Goal: Task Accomplishment & Management: Manage account settings

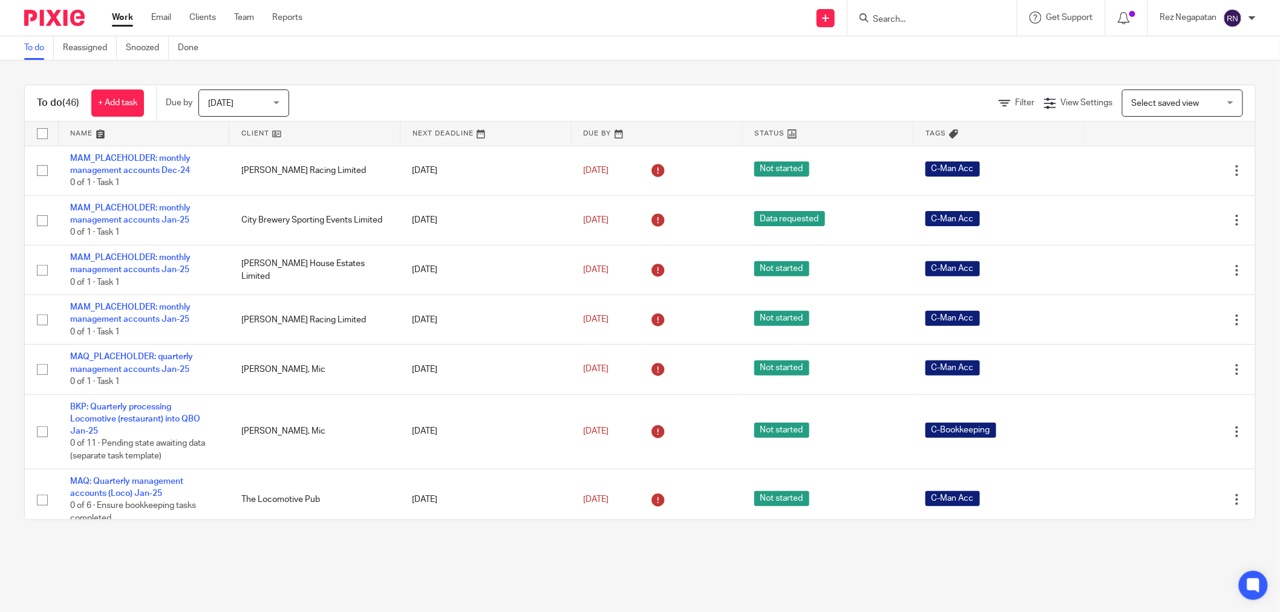
click at [915, 21] on input "Search" at bounding box center [926, 20] width 109 height 11
click at [945, 18] on input "Search" at bounding box center [936, 20] width 109 height 11
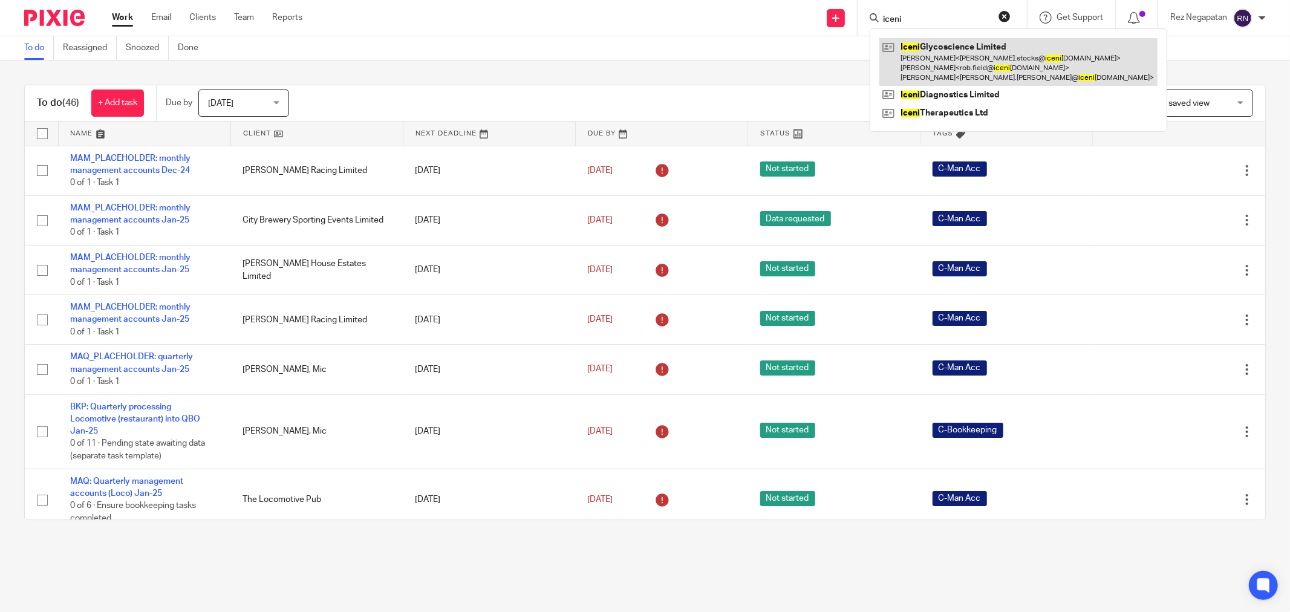
type input "iceni"
click at [963, 81] on link at bounding box center [1019, 62] width 278 height 48
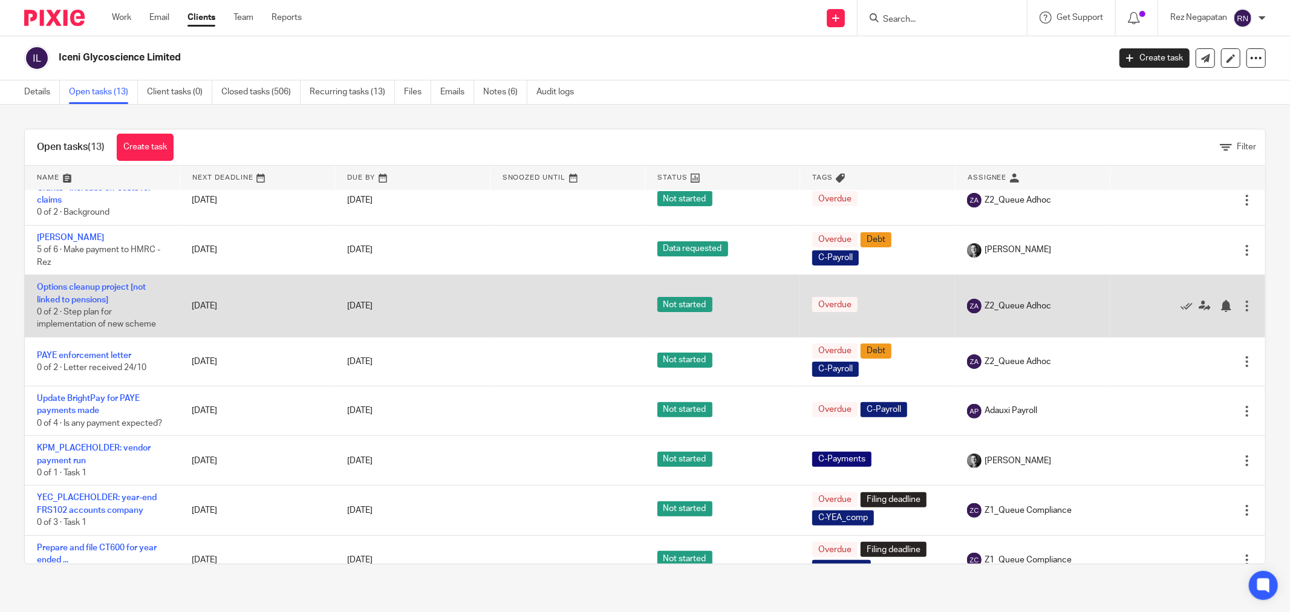
scroll to position [289, 0]
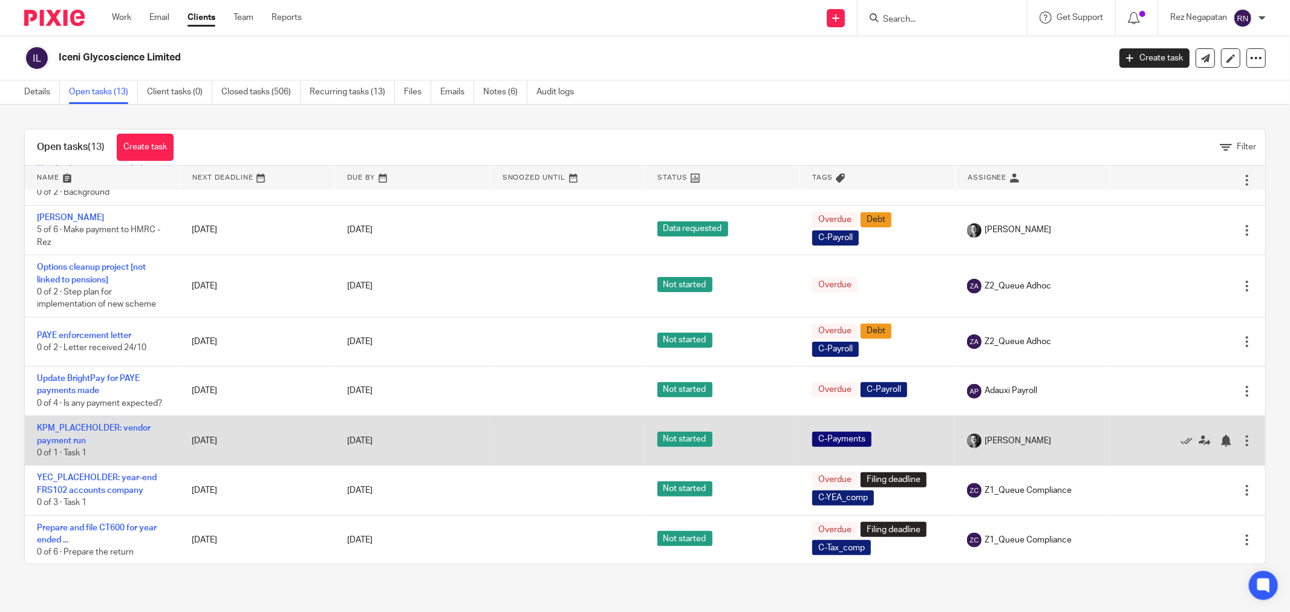
drag, startPoint x: 129, startPoint y: 426, endPoint x: 669, endPoint y: 436, distance: 539.1
click at [669, 438] on span "Not started" at bounding box center [685, 439] width 55 height 15
click at [471, 430] on td "[DATE]" at bounding box center [412, 441] width 155 height 50
click at [90, 425] on link "KPM_PLACEHOLDER: vendor payment run" at bounding box center [94, 434] width 114 height 21
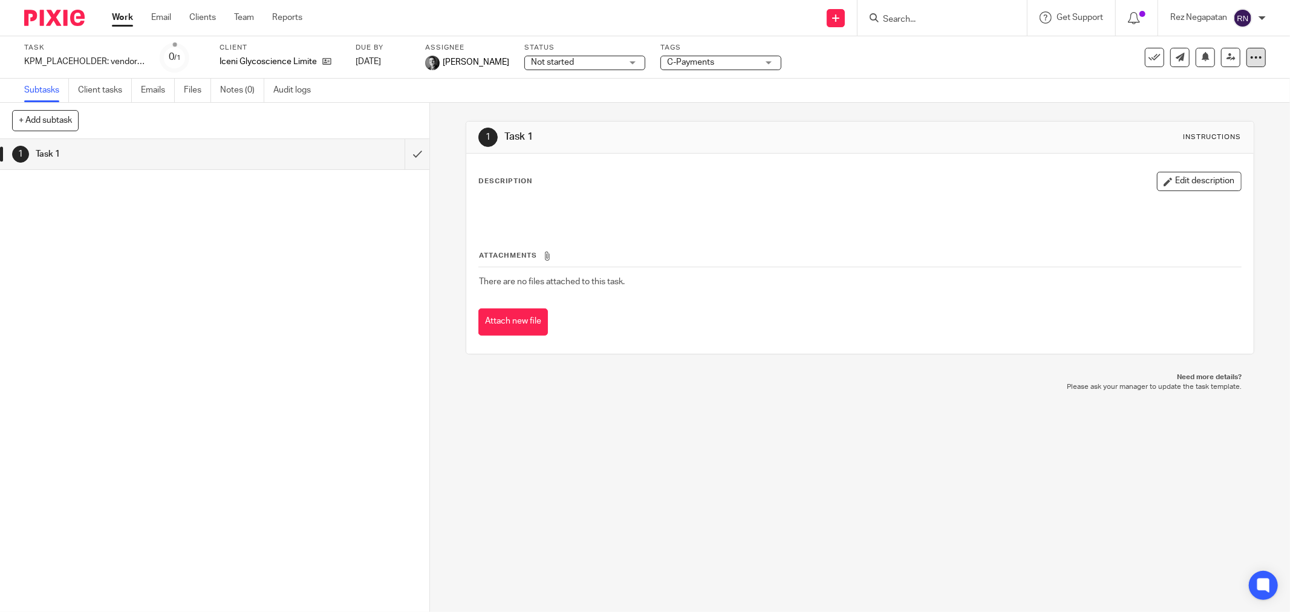
click at [1251, 57] on icon at bounding box center [1257, 57] width 12 height 12
click at [1251, 56] on icon at bounding box center [1257, 57] width 12 height 12
click at [630, 63] on div "Not started Not started" at bounding box center [585, 63] width 121 height 15
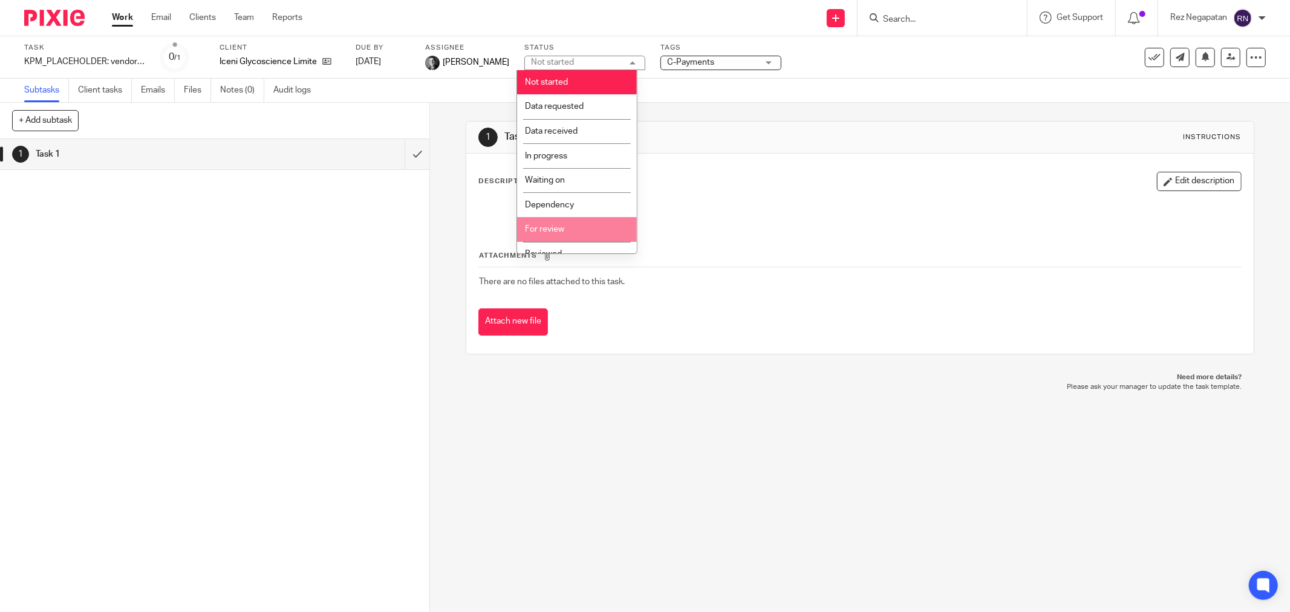
click at [576, 230] on li "For review" at bounding box center [577, 229] width 120 height 25
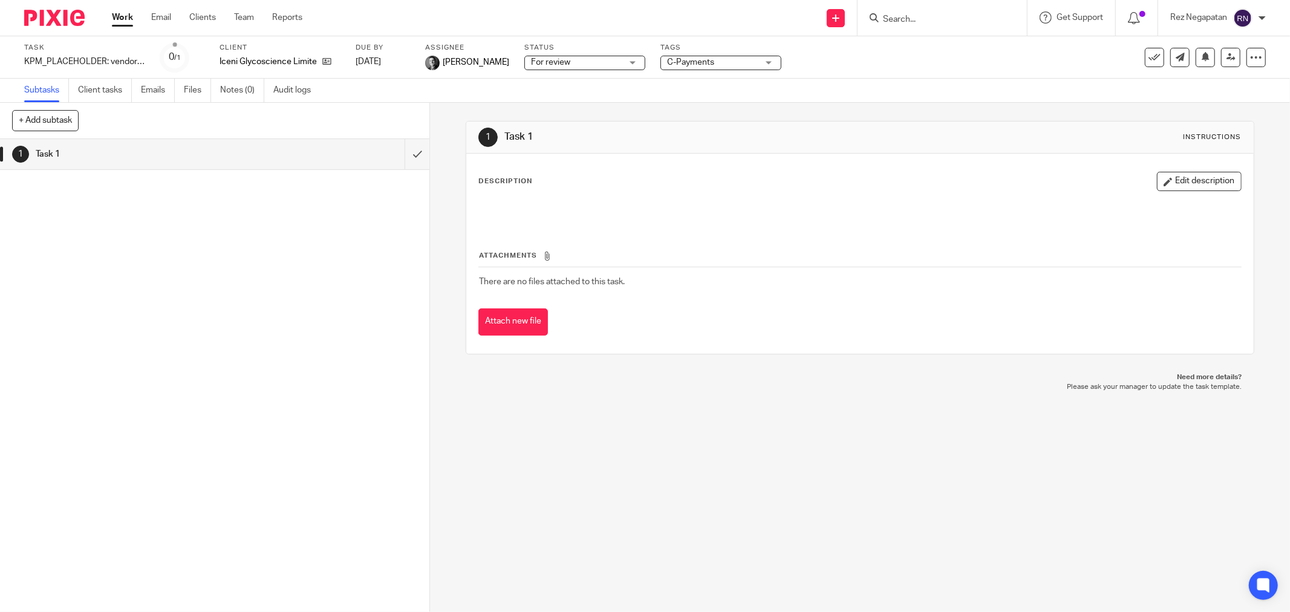
click at [121, 16] on link "Work" at bounding box center [122, 17] width 21 height 12
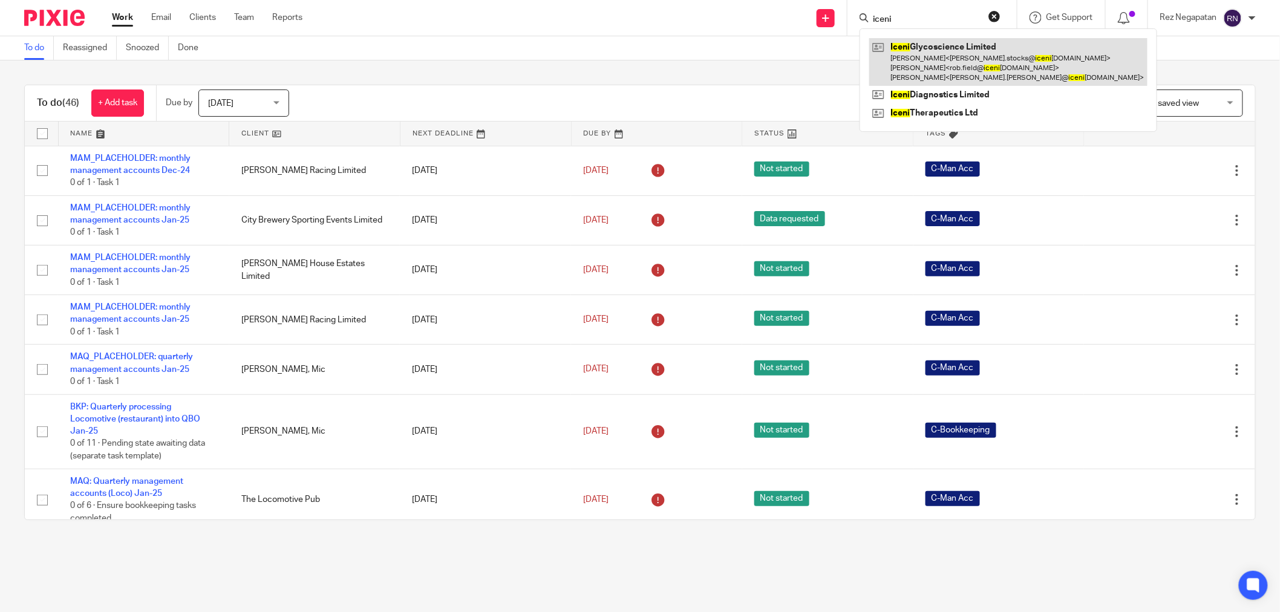
type input "iceni"
click at [935, 47] on link at bounding box center [1008, 62] width 278 height 48
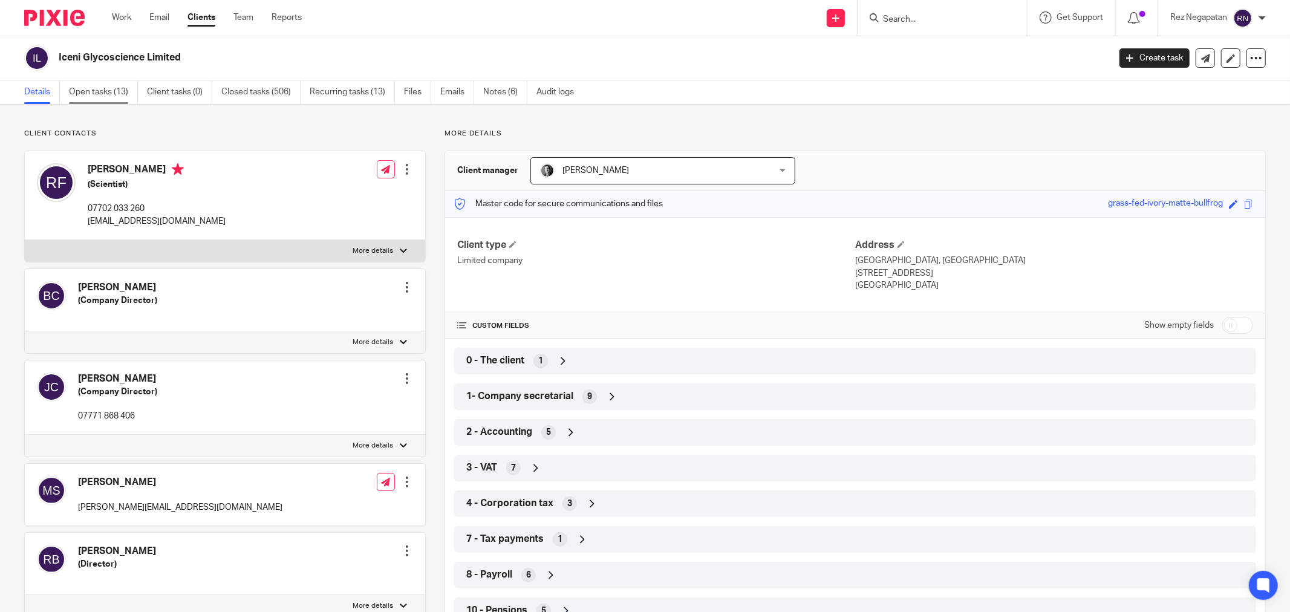
click at [105, 88] on link "Open tasks (13)" at bounding box center [103, 92] width 69 height 24
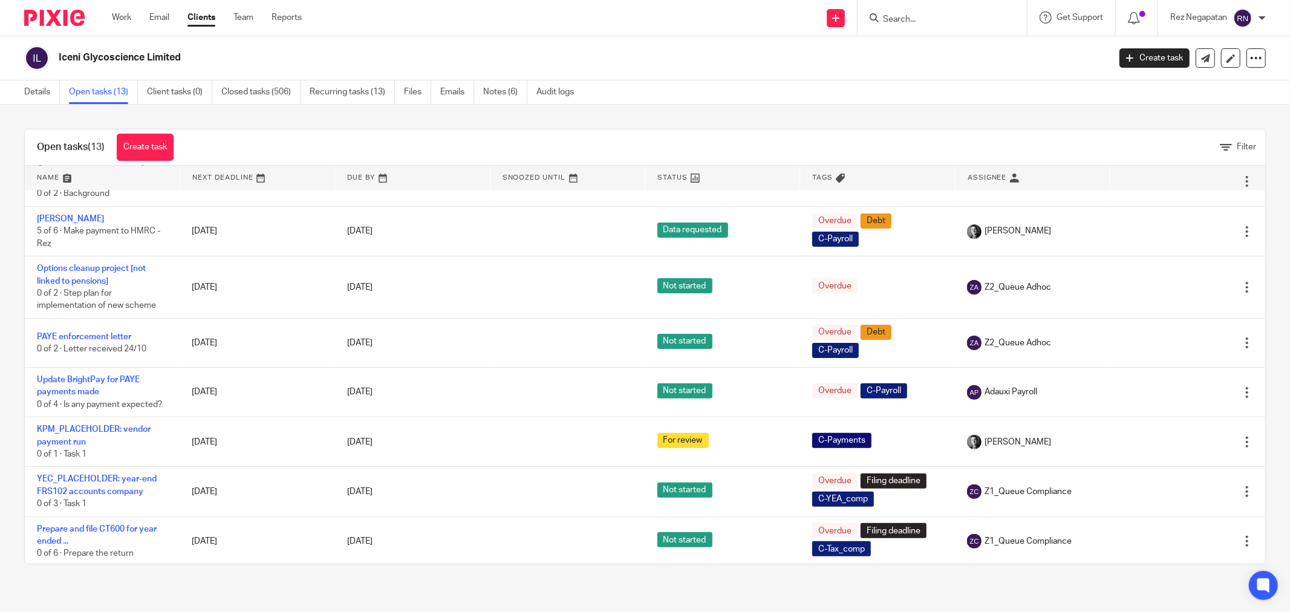
scroll to position [289, 0]
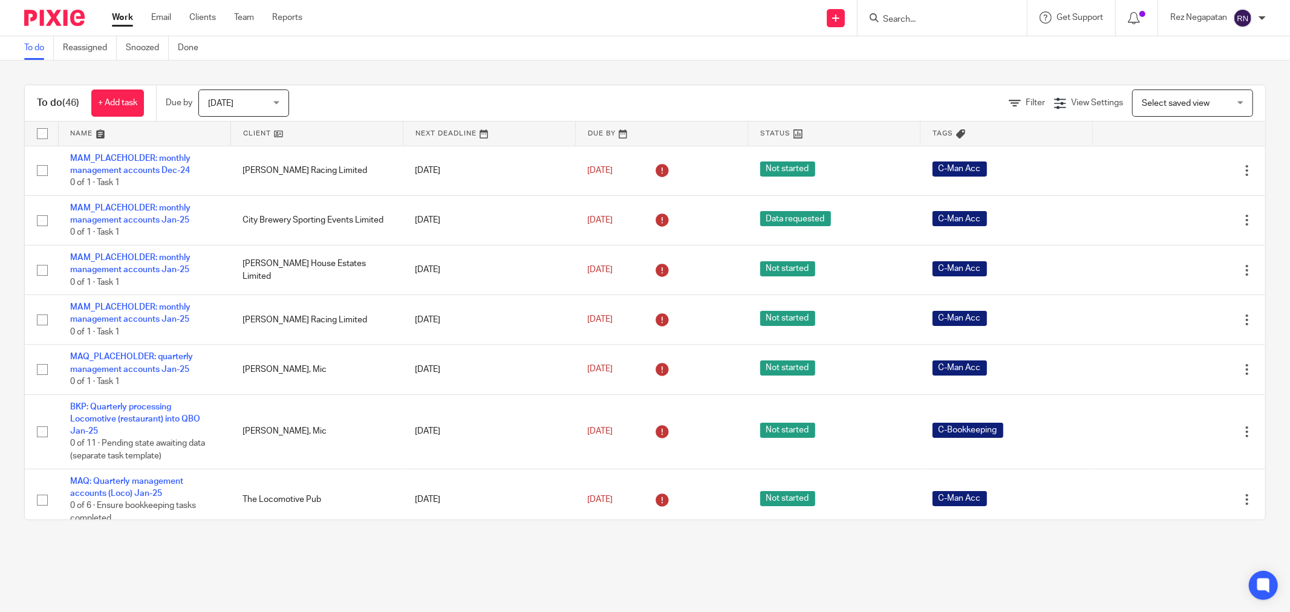
click at [906, 12] on form at bounding box center [946, 17] width 129 height 15
click at [911, 15] on input "Search" at bounding box center [926, 20] width 109 height 11
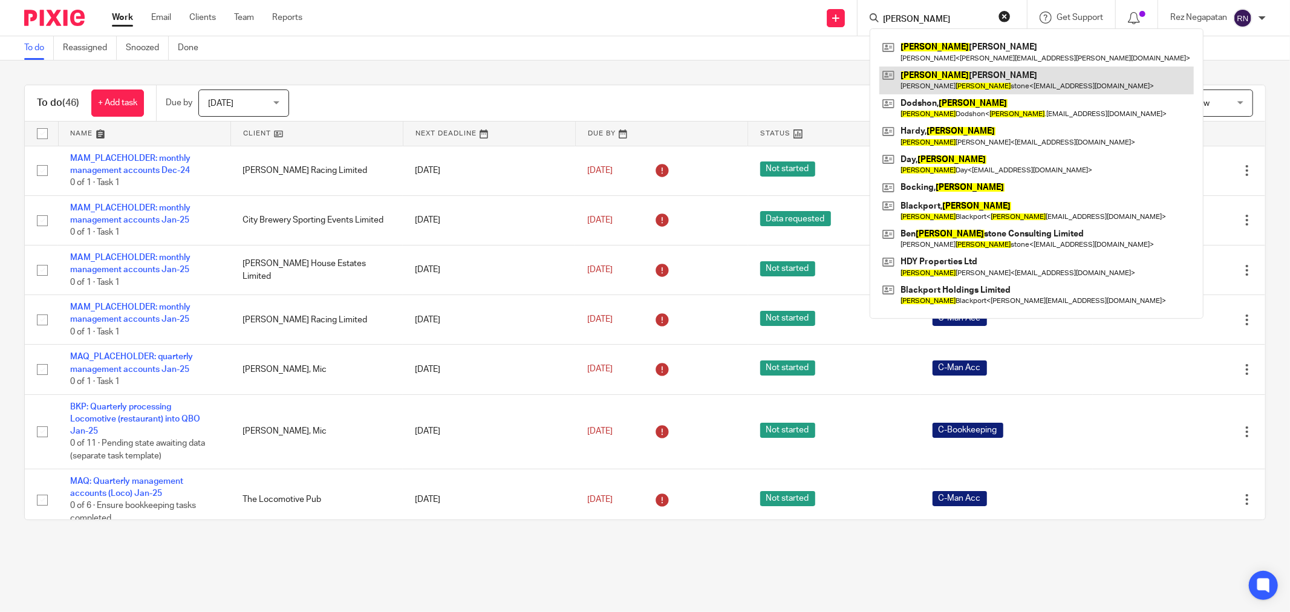
type input "ben john"
click at [944, 88] on link at bounding box center [1037, 81] width 315 height 28
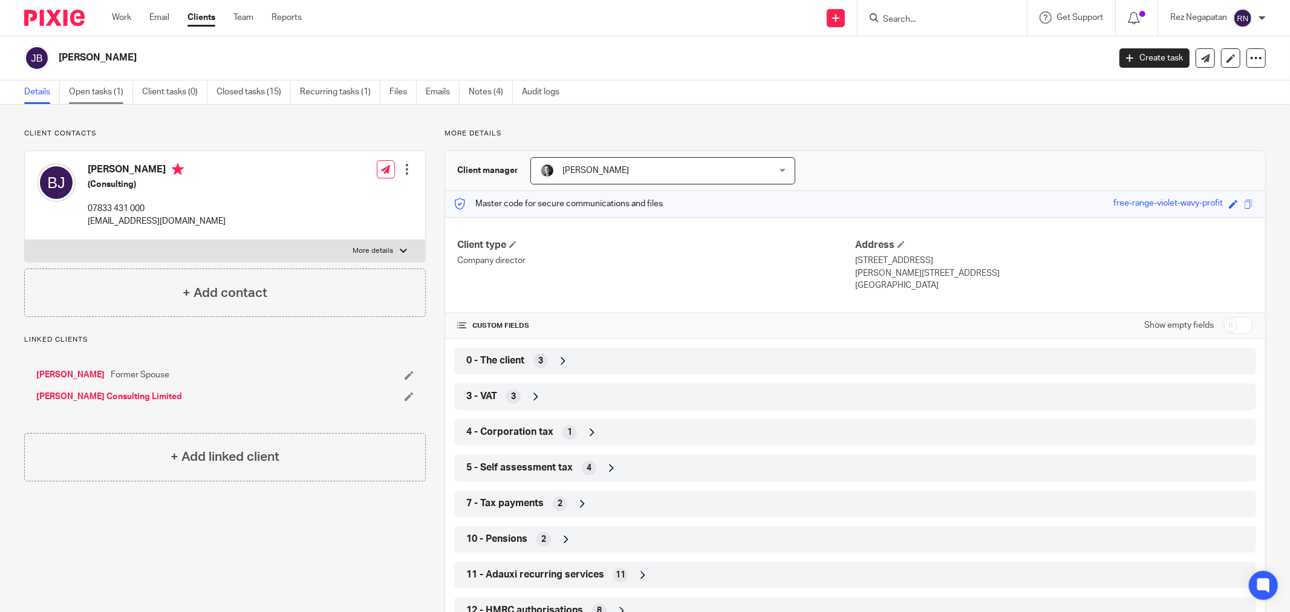
click at [90, 88] on link "Open tasks (1)" at bounding box center [101, 92] width 64 height 24
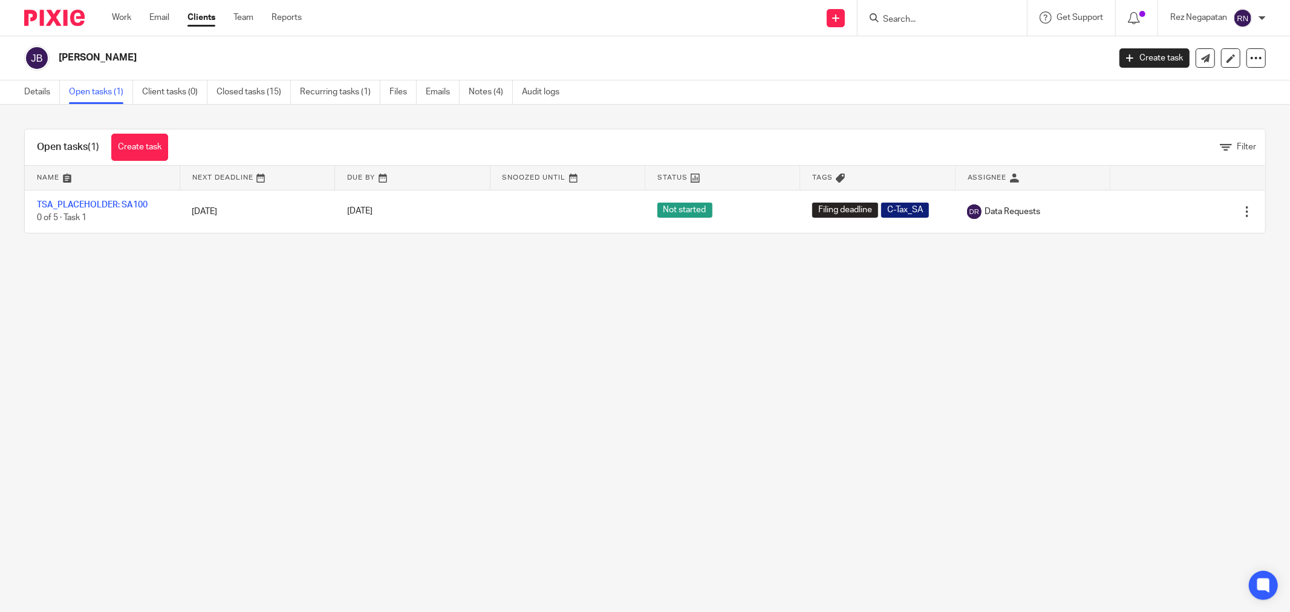
click at [912, 22] on input "Search" at bounding box center [936, 20] width 109 height 11
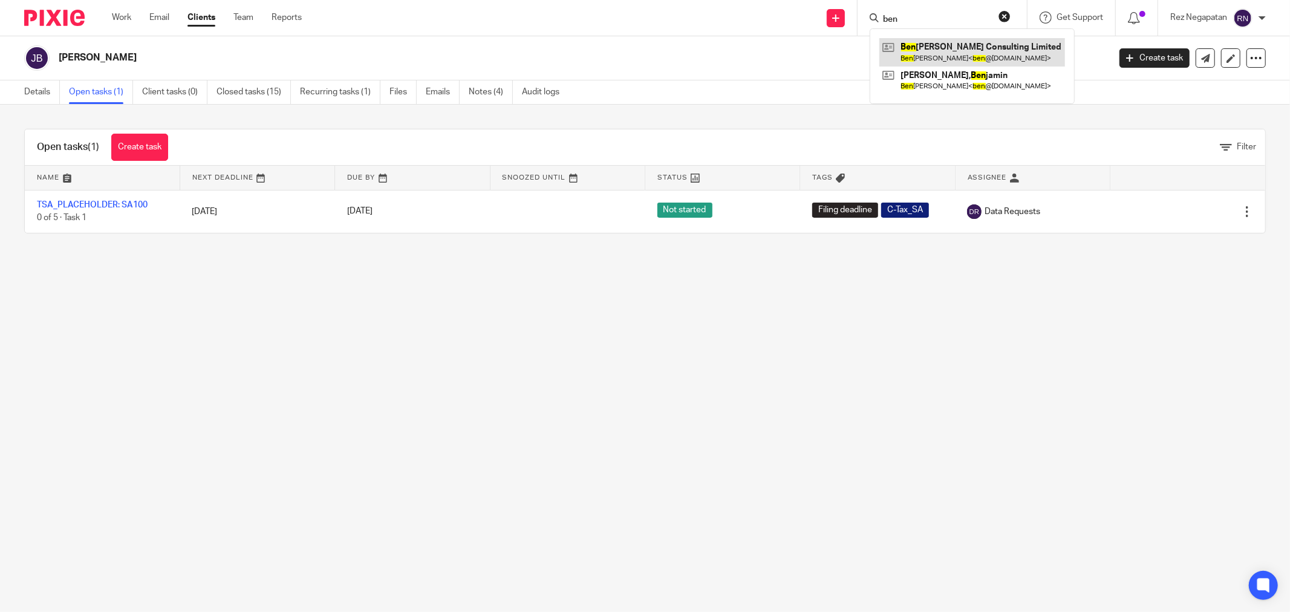
type input "ben"
click at [928, 55] on link at bounding box center [973, 52] width 186 height 28
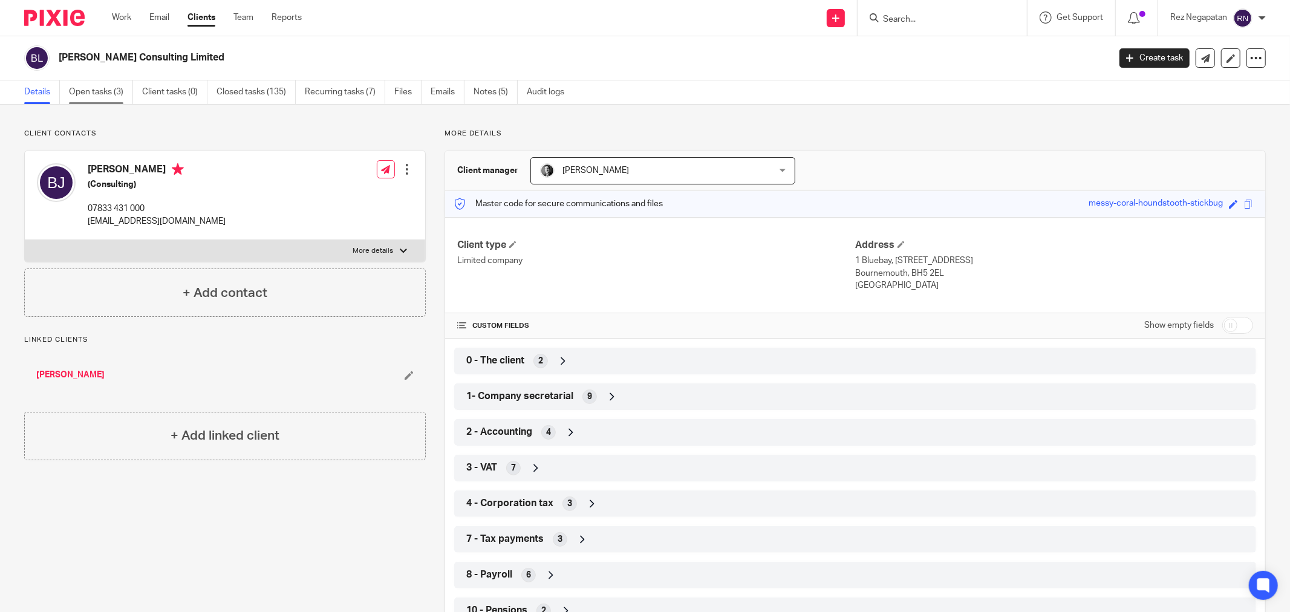
click at [93, 91] on link "Open tasks (3)" at bounding box center [101, 92] width 64 height 24
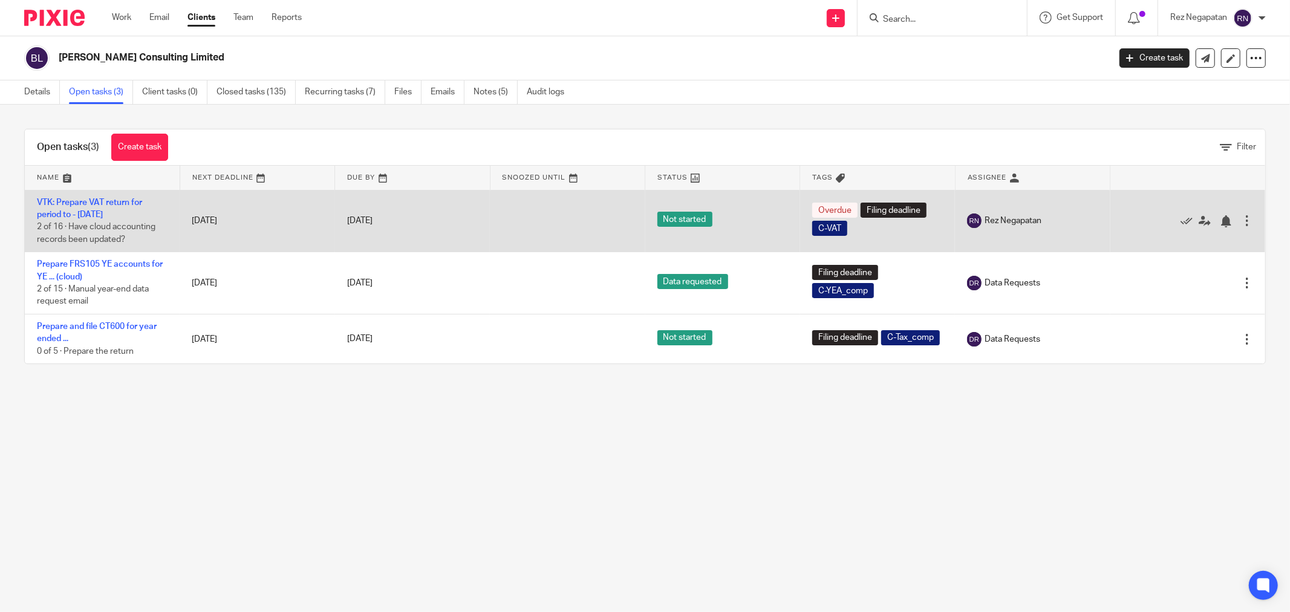
click at [678, 221] on span "Not started" at bounding box center [685, 219] width 55 height 15
click at [80, 204] on link "VTK: Prepare VAT return for period to - [DATE]" at bounding box center [89, 208] width 105 height 21
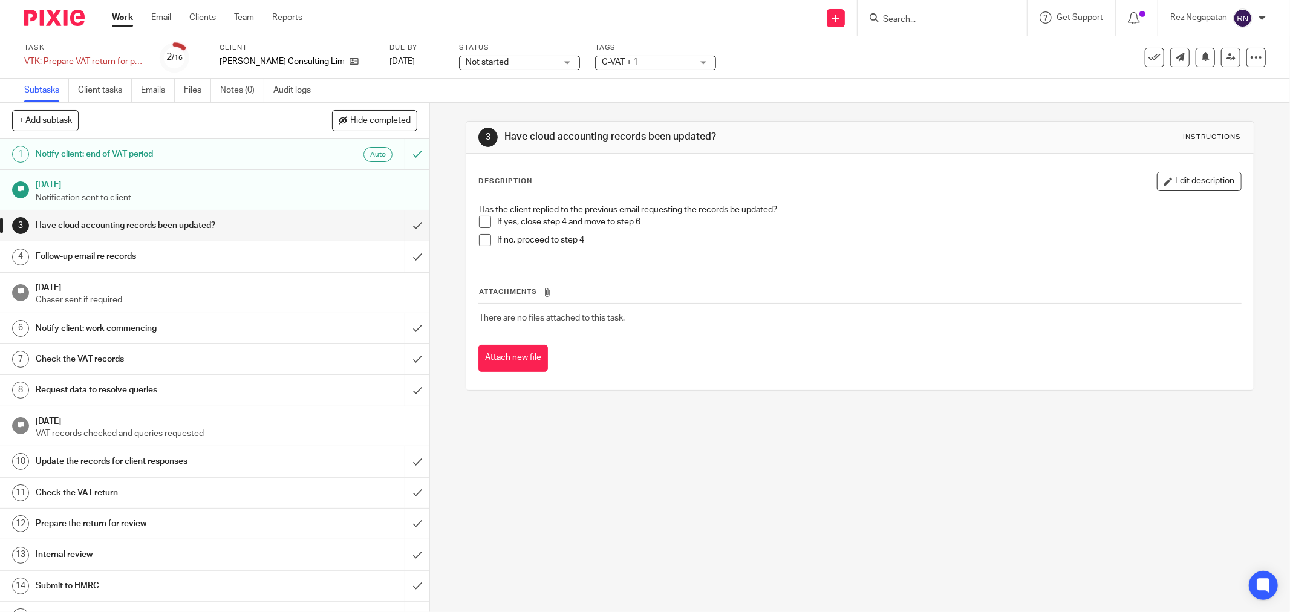
click at [563, 65] on div "Not started Not started" at bounding box center [519, 63] width 121 height 15
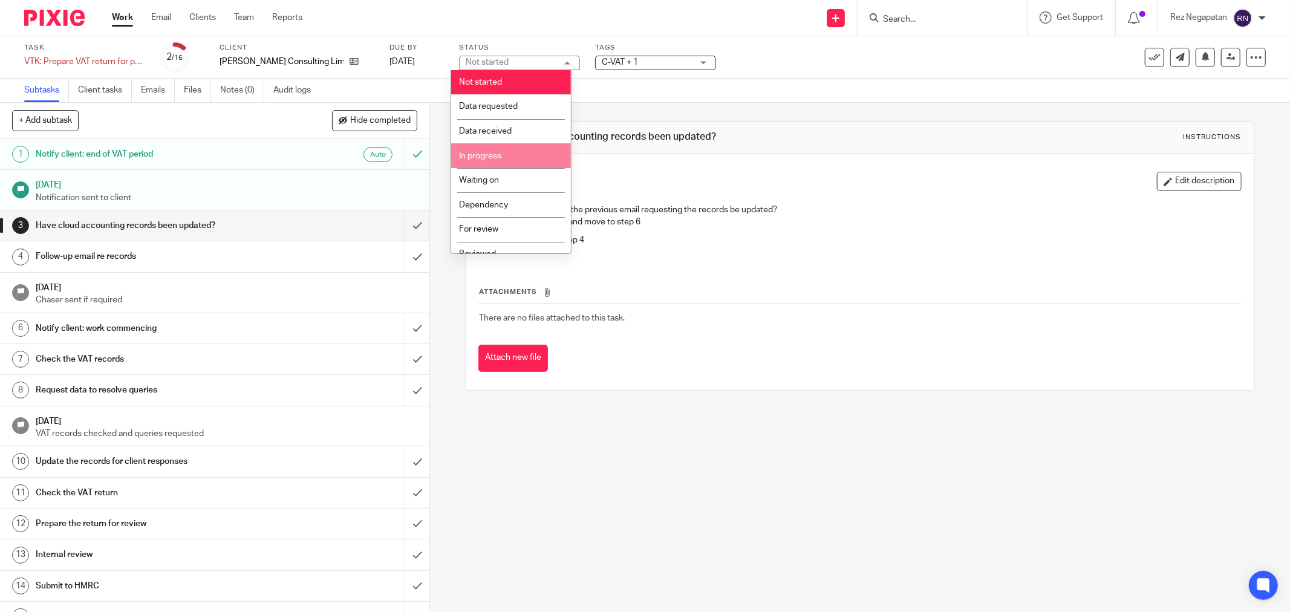
click at [512, 159] on li "In progress" at bounding box center [511, 155] width 120 height 25
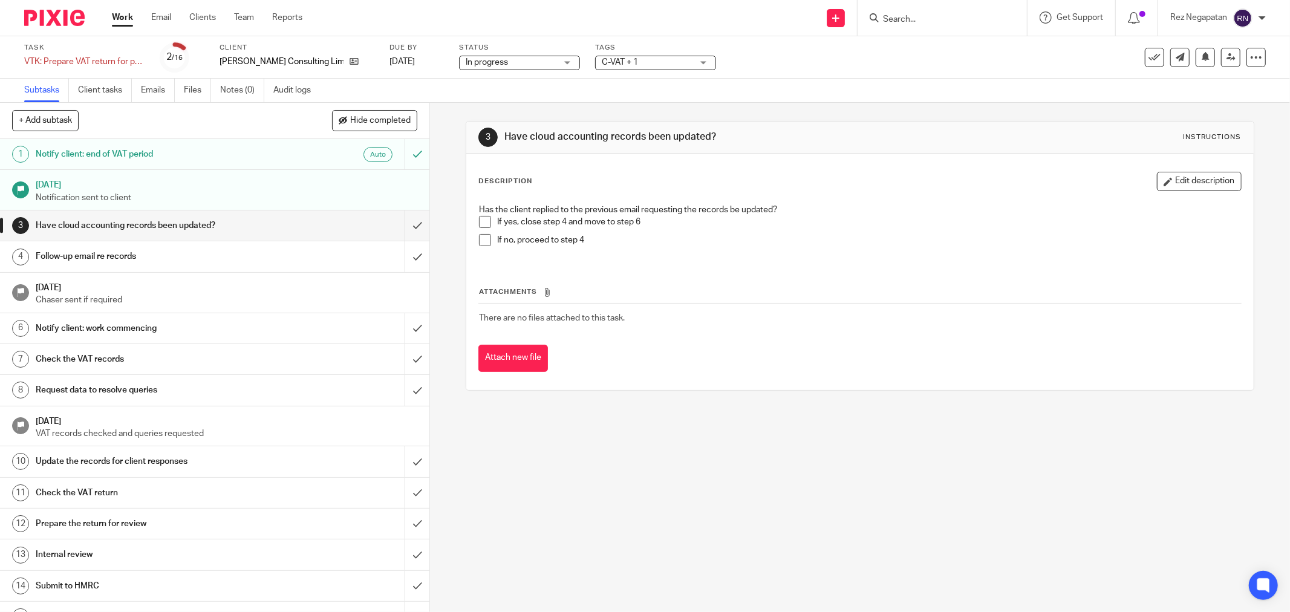
click at [788, 55] on div "Task VTK: Prepare VAT return for period to - June 2025 Save VTK: Prepare VAT re…" at bounding box center [541, 57] width 1035 height 29
click at [119, 24] on link "Work" at bounding box center [122, 17] width 21 height 12
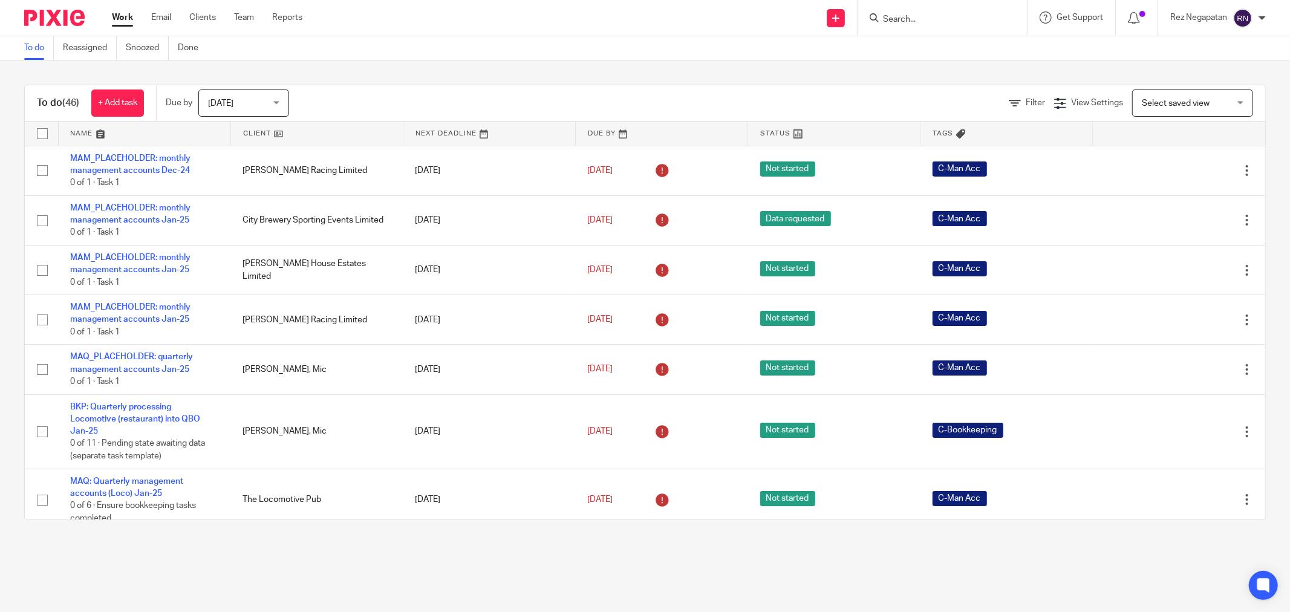
click at [929, 18] on input "Search" at bounding box center [936, 20] width 109 height 11
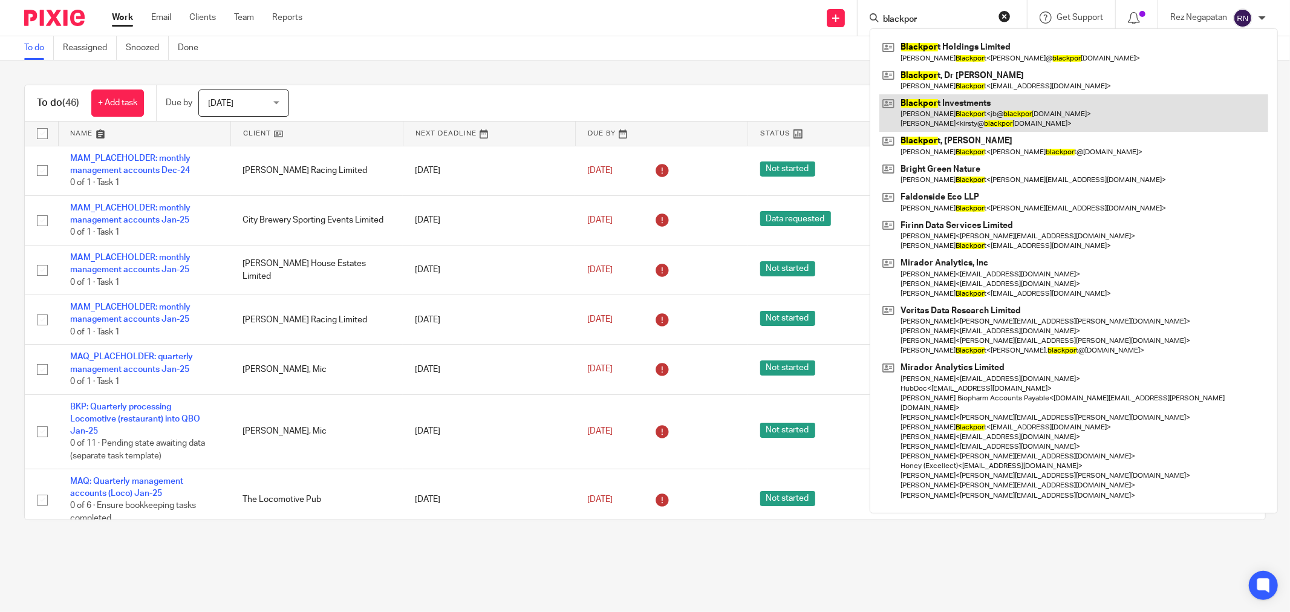
type input "blackpor"
click at [983, 116] on link at bounding box center [1074, 113] width 389 height 38
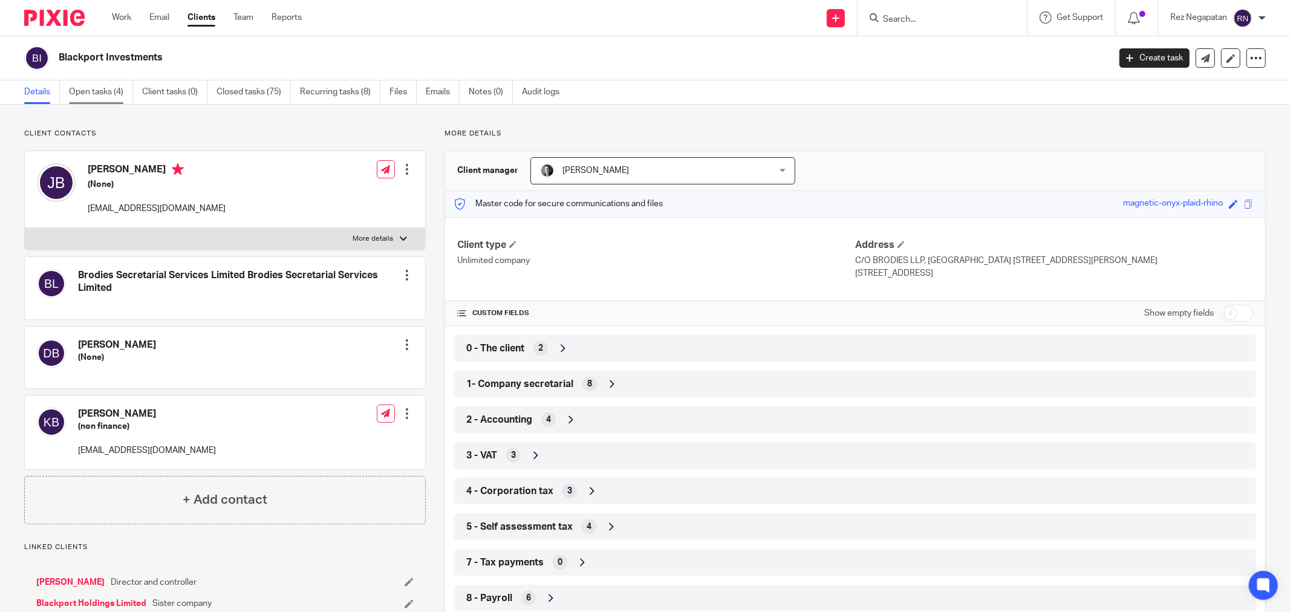
click at [100, 91] on link "Open tasks (4)" at bounding box center [101, 92] width 64 height 24
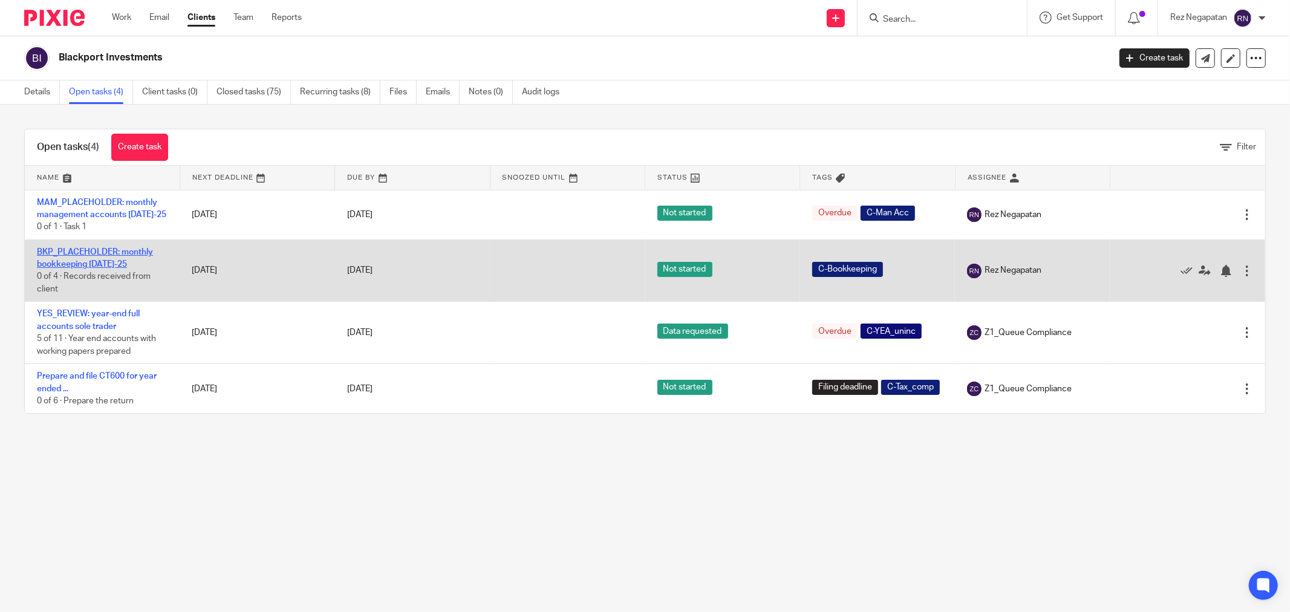
click at [95, 250] on link "BKP_PLACEHOLDER: monthly bookkeeping [DATE]-25" at bounding box center [95, 258] width 116 height 21
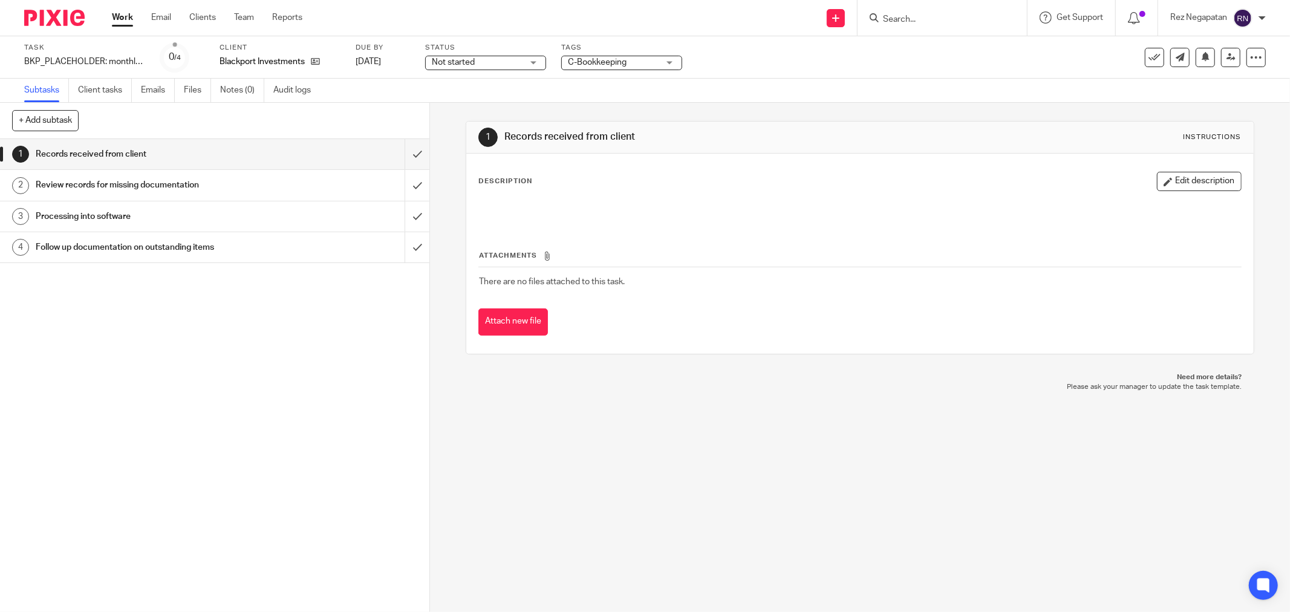
click at [536, 65] on div "Not started Not started" at bounding box center [485, 63] width 121 height 15
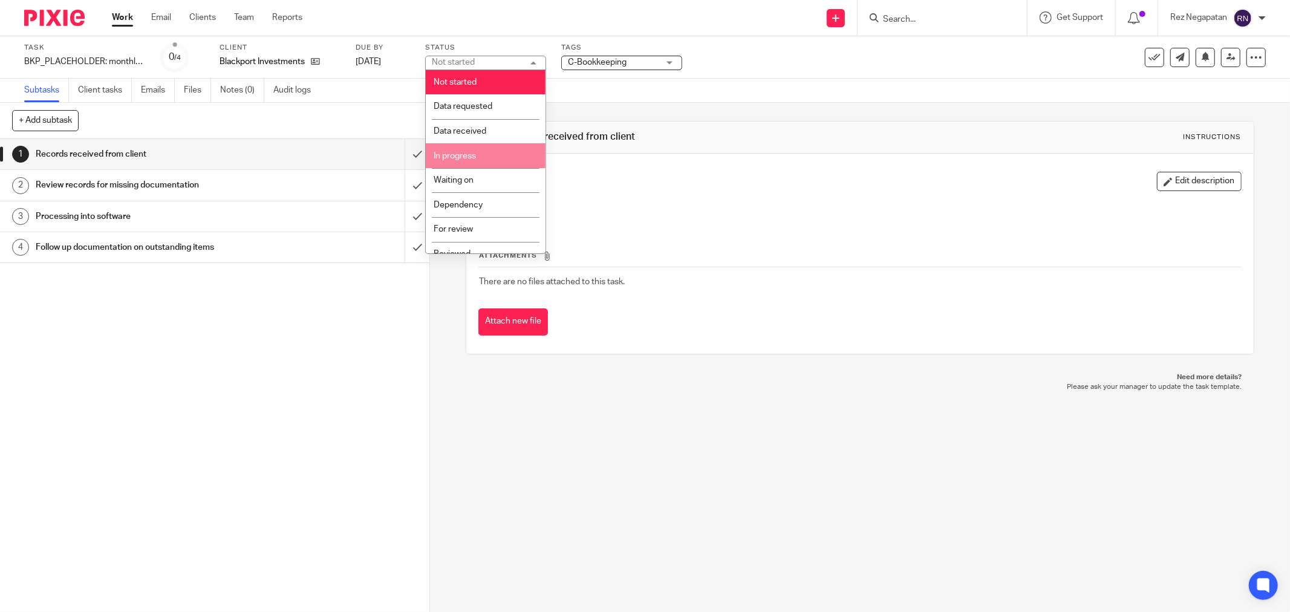
click at [486, 152] on li "In progress" at bounding box center [486, 155] width 120 height 25
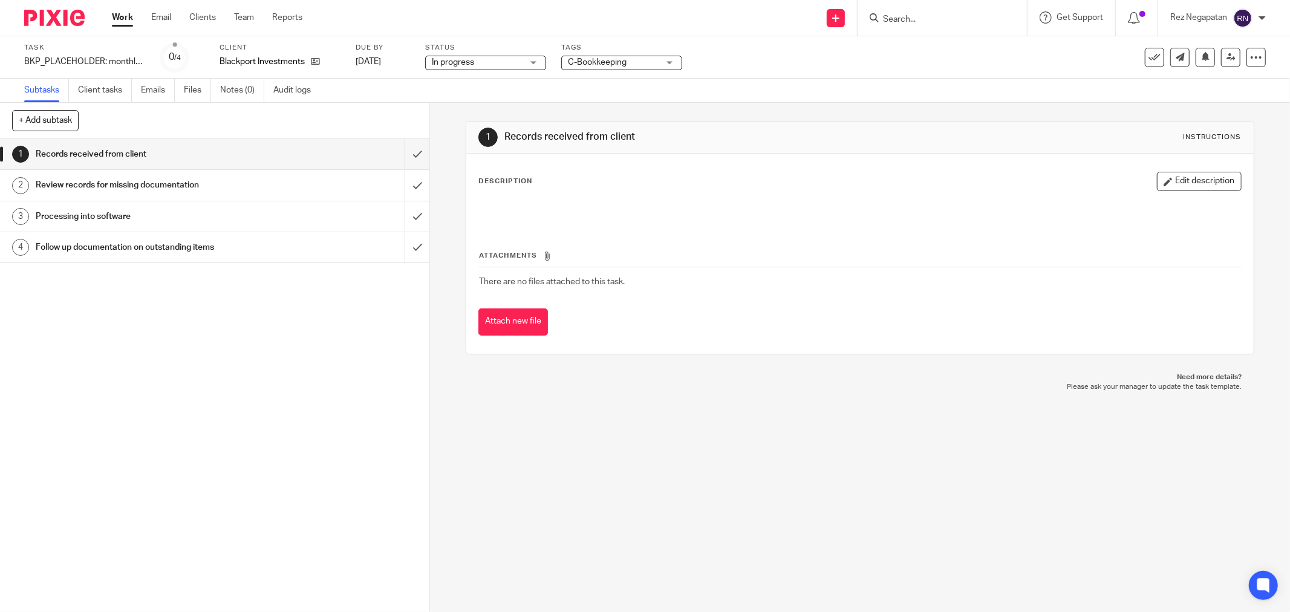
click at [789, 53] on div "Task BKP_PLACEHOLDER: monthly bookkeeping Jul-25 Save BKP_PLACEHOLDER: monthly …" at bounding box center [541, 57] width 1035 height 29
click at [947, 13] on form at bounding box center [946, 17] width 129 height 15
click at [949, 18] on input "Search" at bounding box center [936, 20] width 109 height 11
type input "faldon"
click at [970, 51] on link at bounding box center [993, 52] width 226 height 28
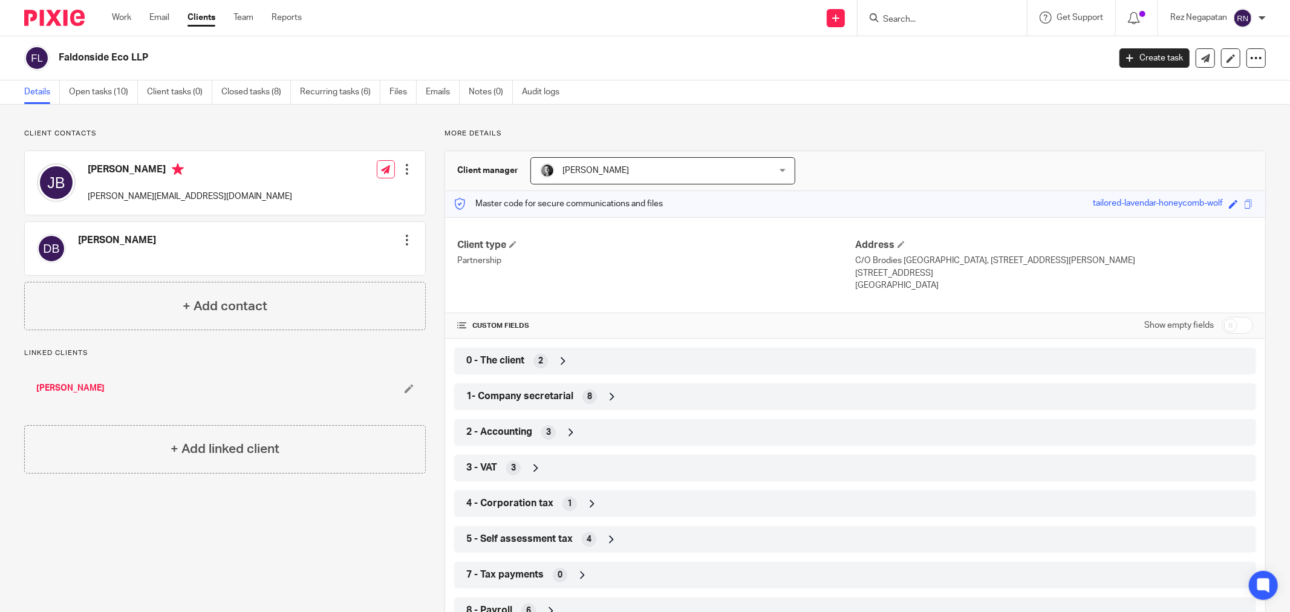
click at [967, 65] on div "Faldonside Eco LLP" at bounding box center [562, 57] width 1077 height 25
click at [99, 90] on link "Open tasks (10)" at bounding box center [103, 92] width 69 height 24
